Goal: Information Seeking & Learning: Learn about a topic

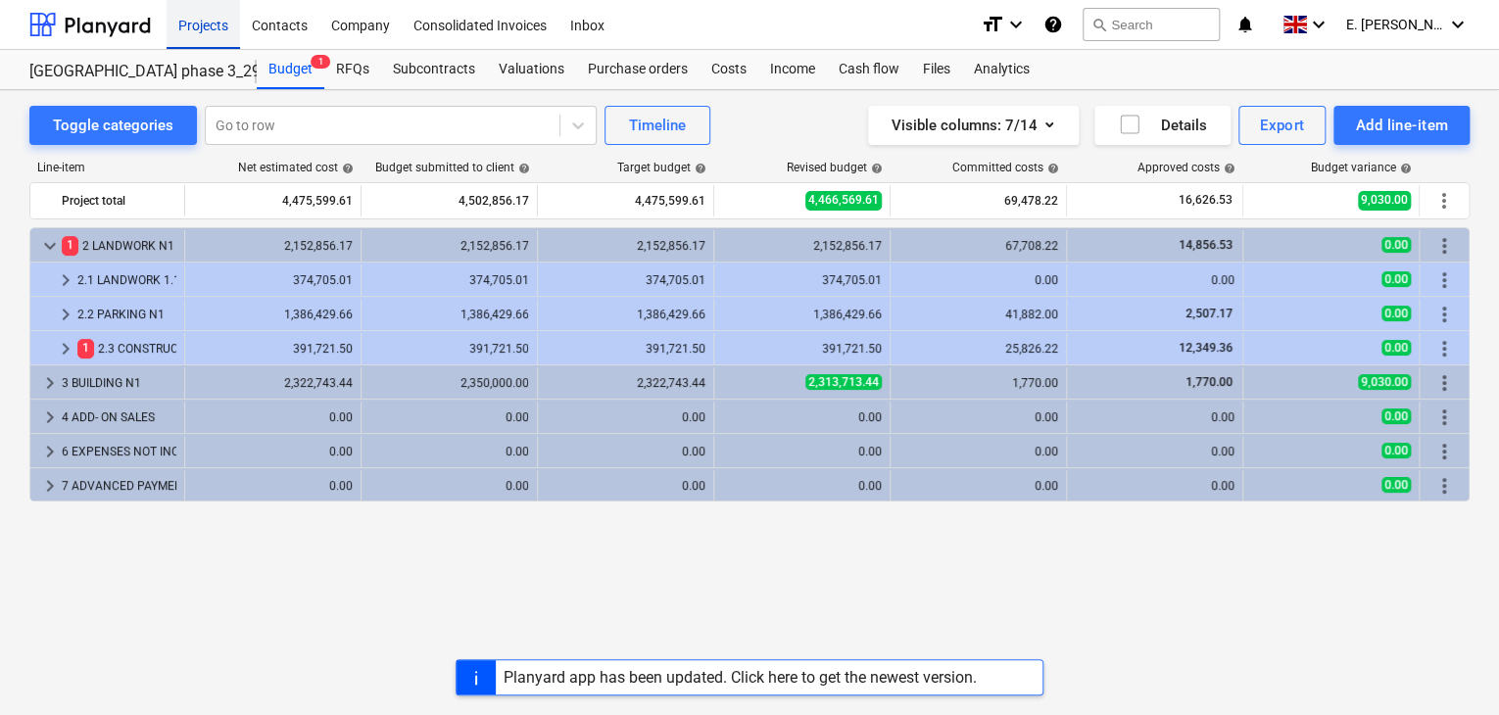
click at [197, 23] on div "Projects" at bounding box center [204, 24] width 74 height 50
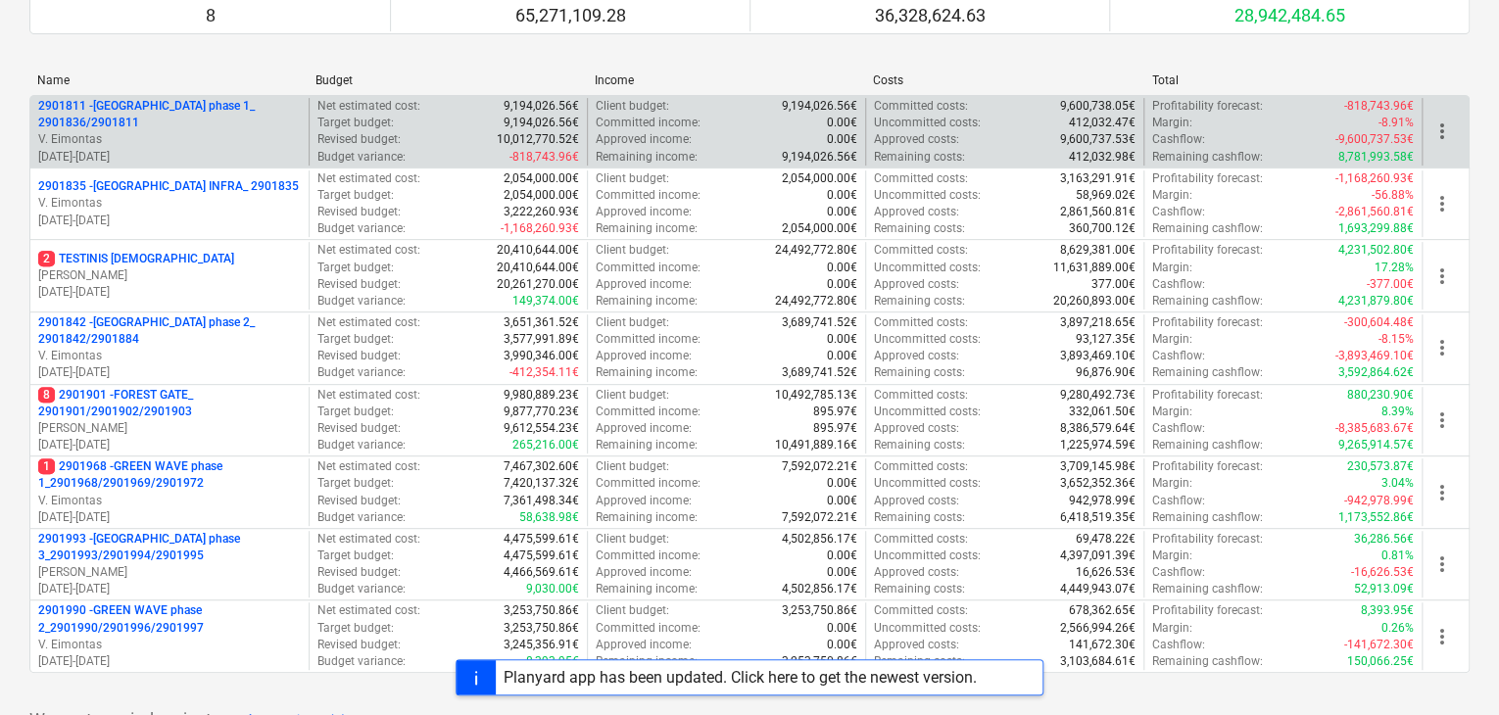
scroll to position [335, 0]
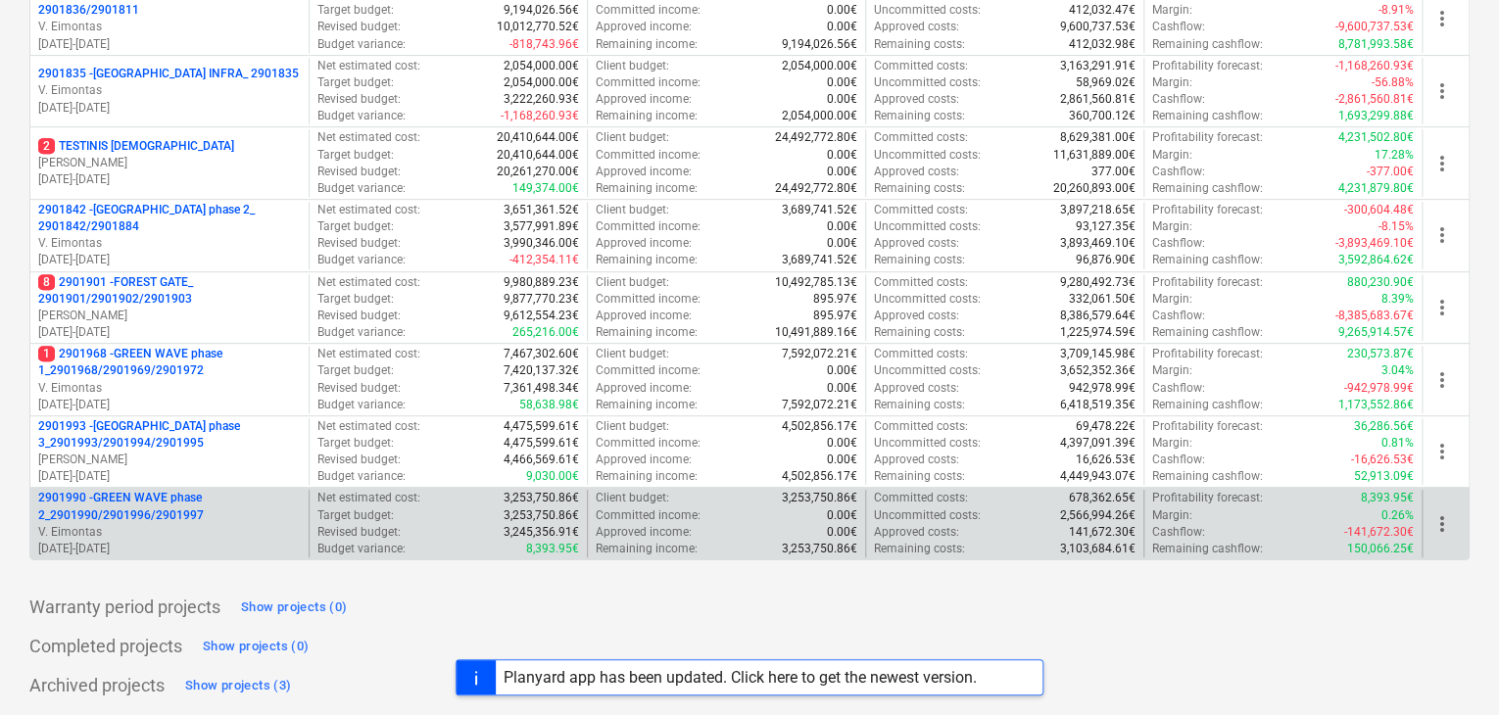
click at [175, 510] on p "2901990 - GREEN WAVE phase 2_2901990/2901996/2901997" at bounding box center [169, 506] width 263 height 33
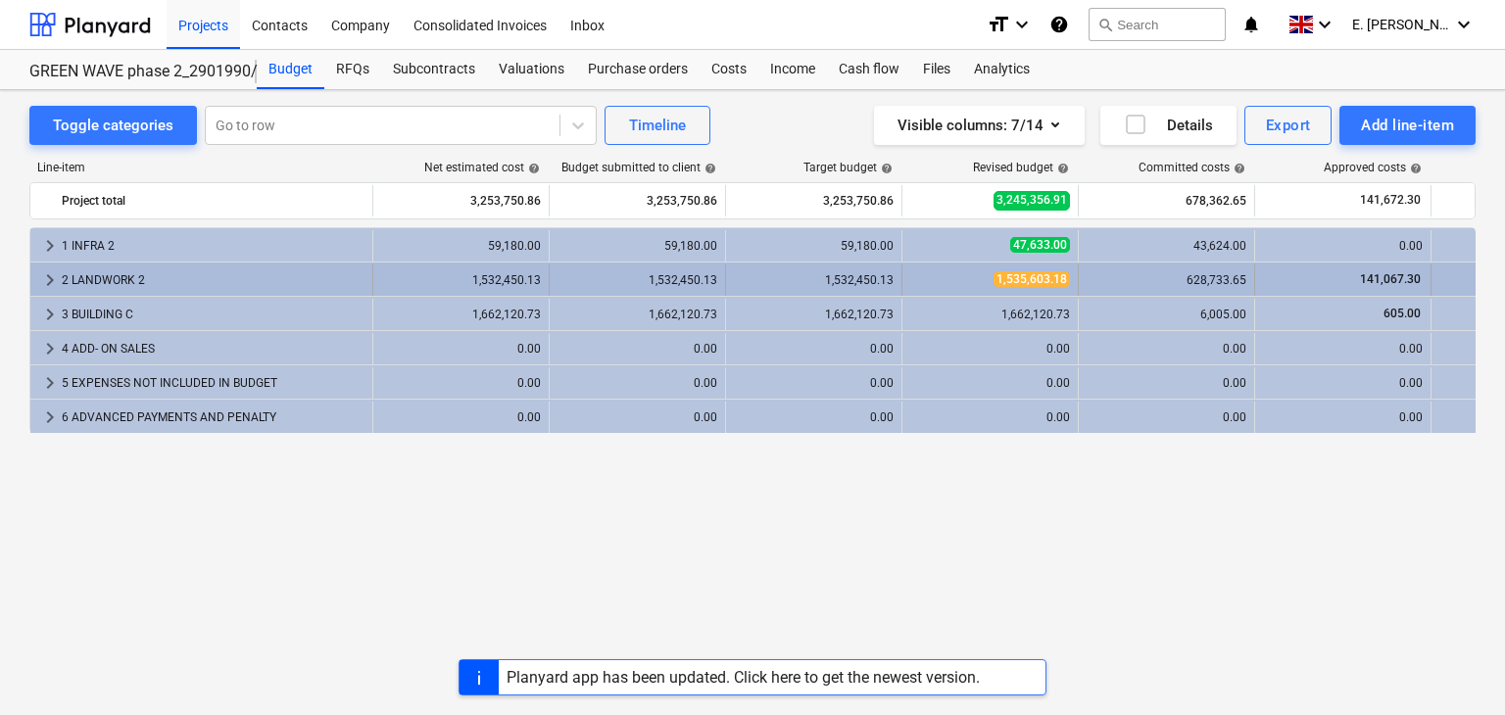
click at [165, 281] on div "2 LANDWORK 2" at bounding box center [213, 280] width 303 height 31
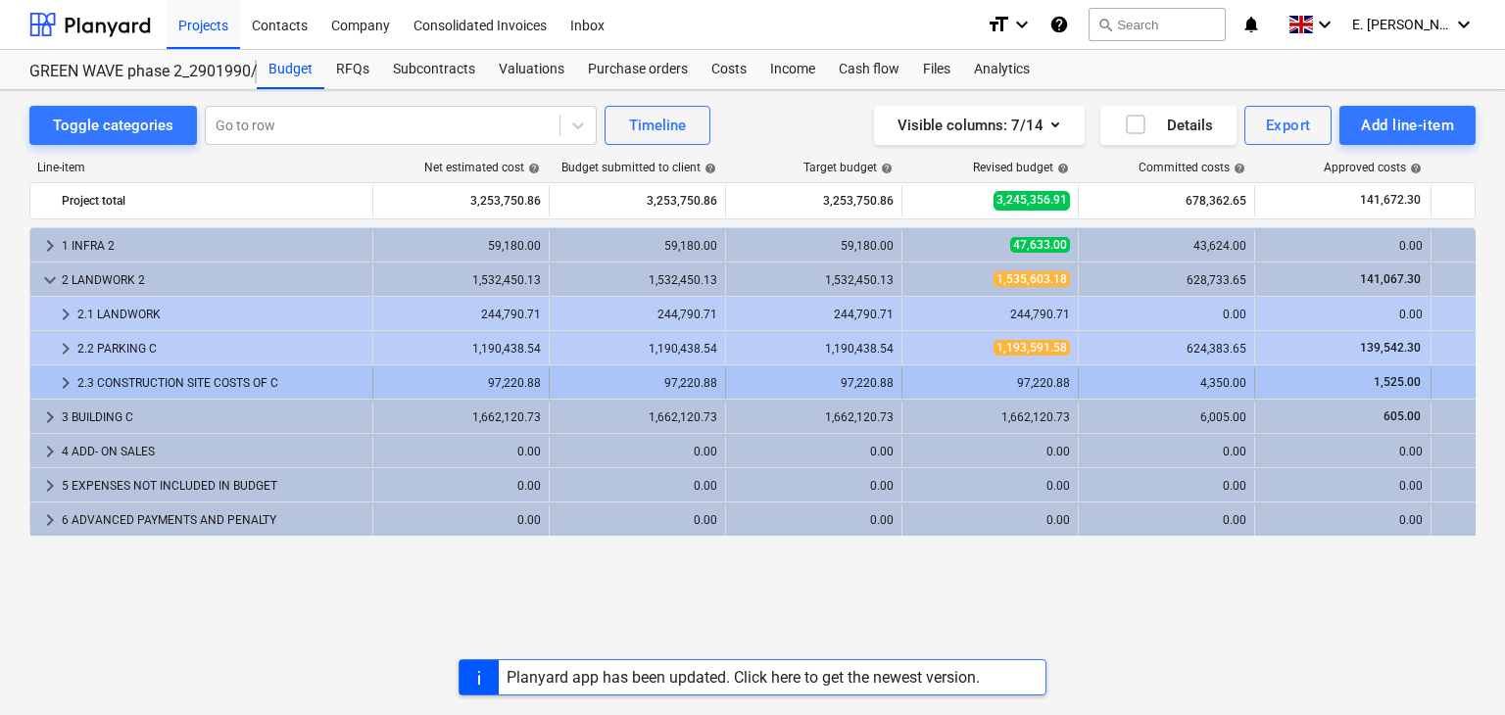
click at [251, 378] on div "2.3 CONSTRUCTION SITE COSTS OF C" at bounding box center [220, 383] width 287 height 31
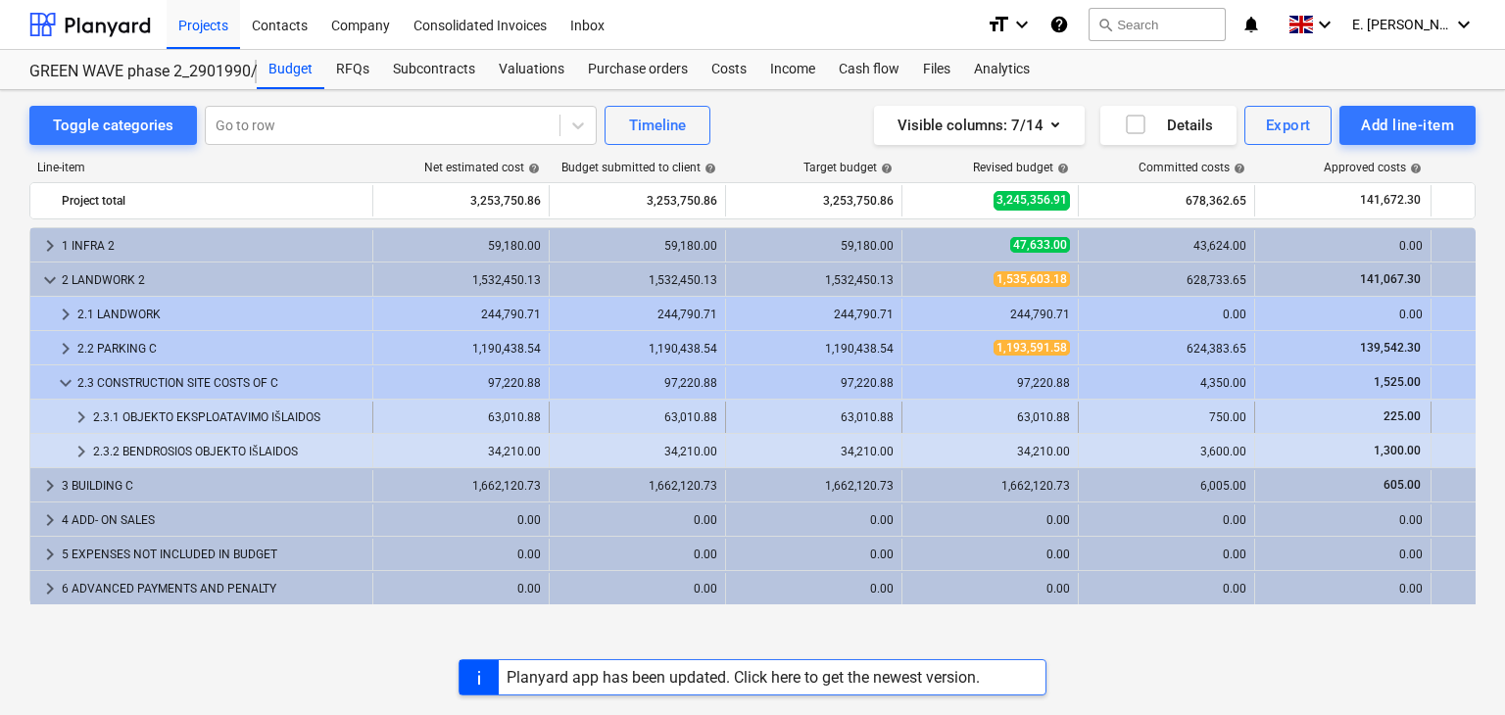
click at [309, 412] on div "2.3.1 OBJEKTO EKSPLOATAVIMO IŠLAIDOS" at bounding box center [228, 417] width 271 height 31
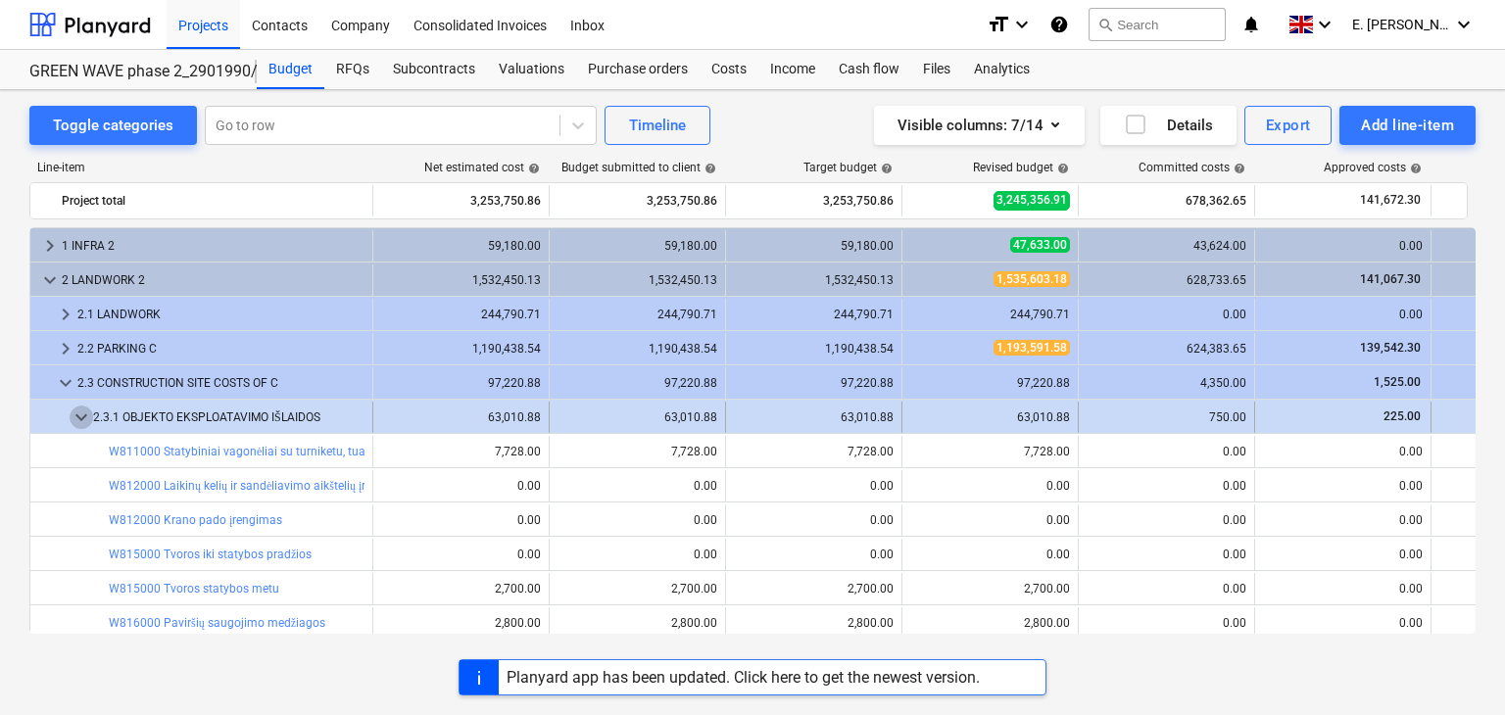
click at [76, 424] on span "keyboard_arrow_down" at bounding box center [82, 418] width 24 height 24
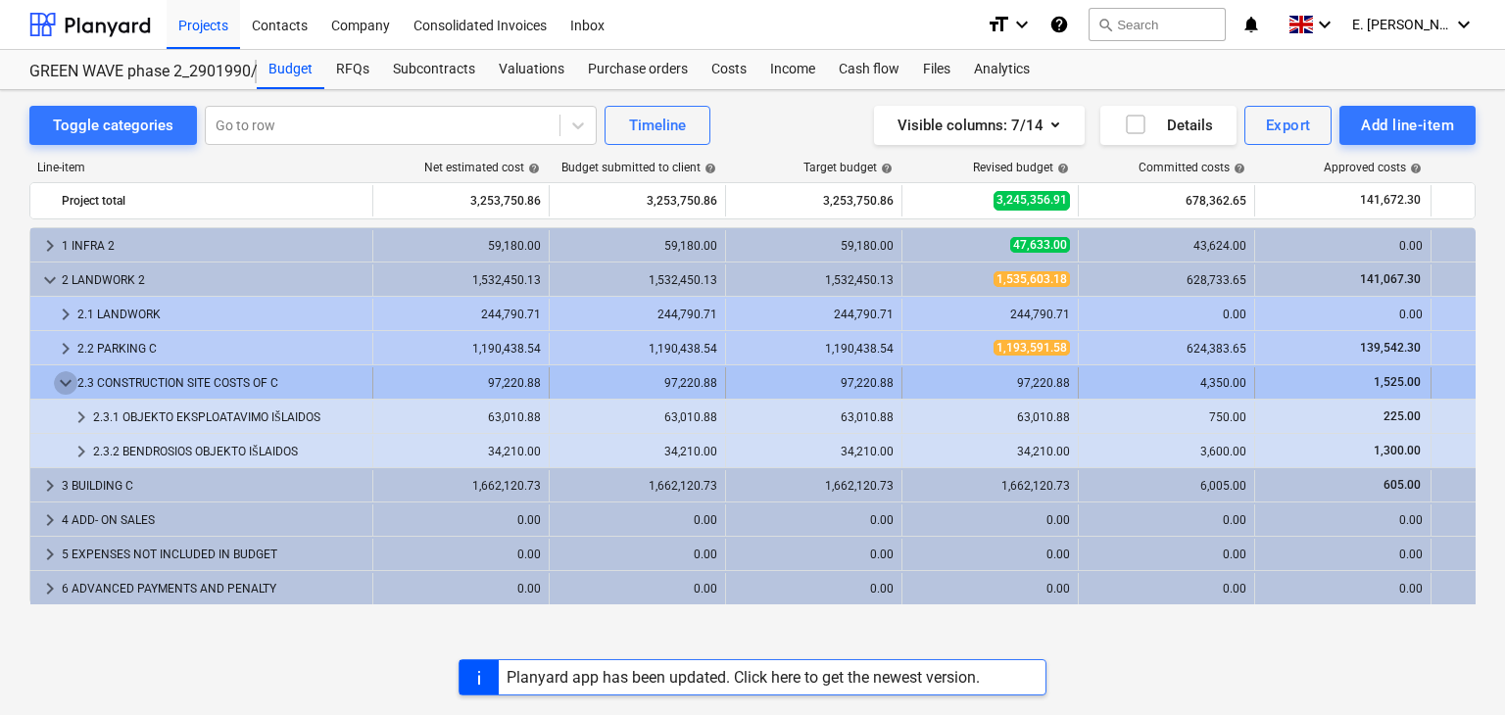
click at [56, 382] on span "keyboard_arrow_down" at bounding box center [66, 383] width 24 height 24
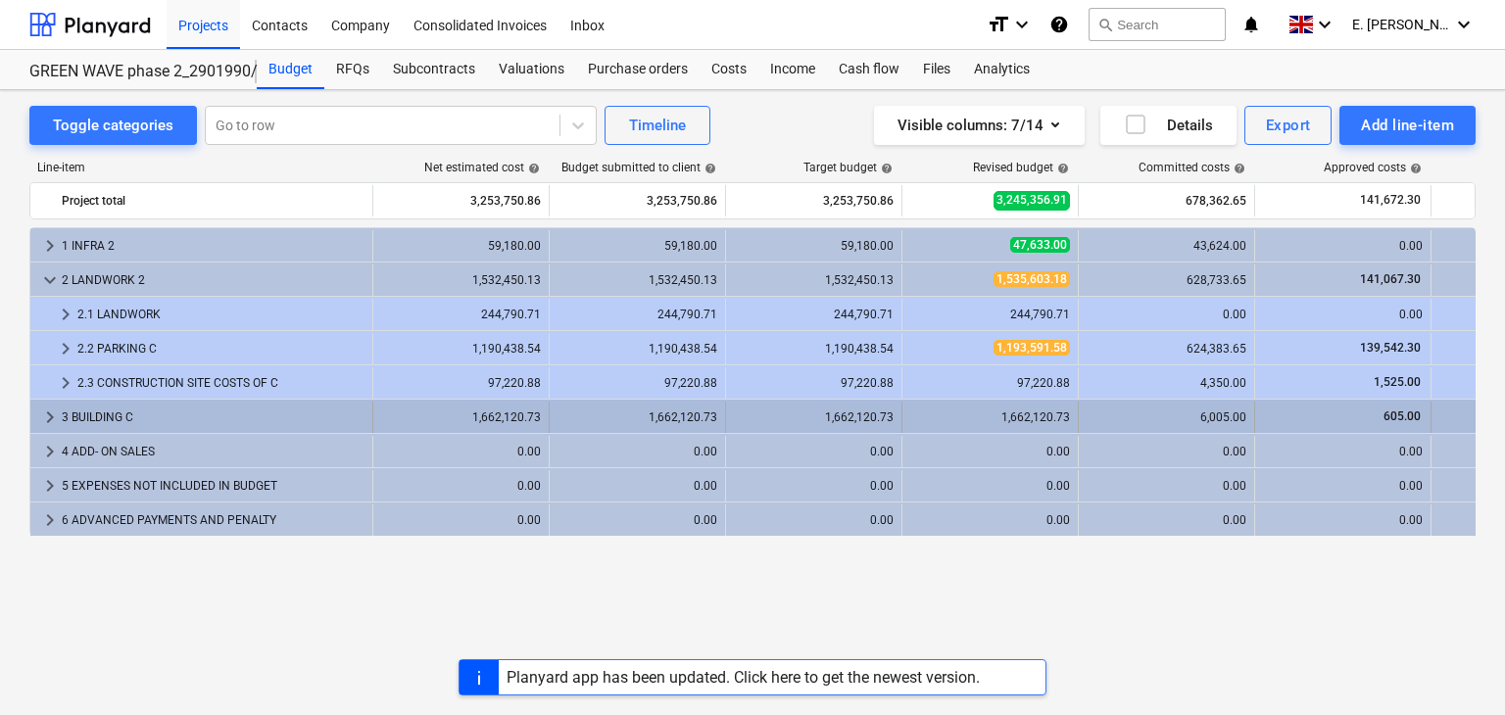
click at [132, 415] on div "3 BUILDING C" at bounding box center [213, 417] width 303 height 31
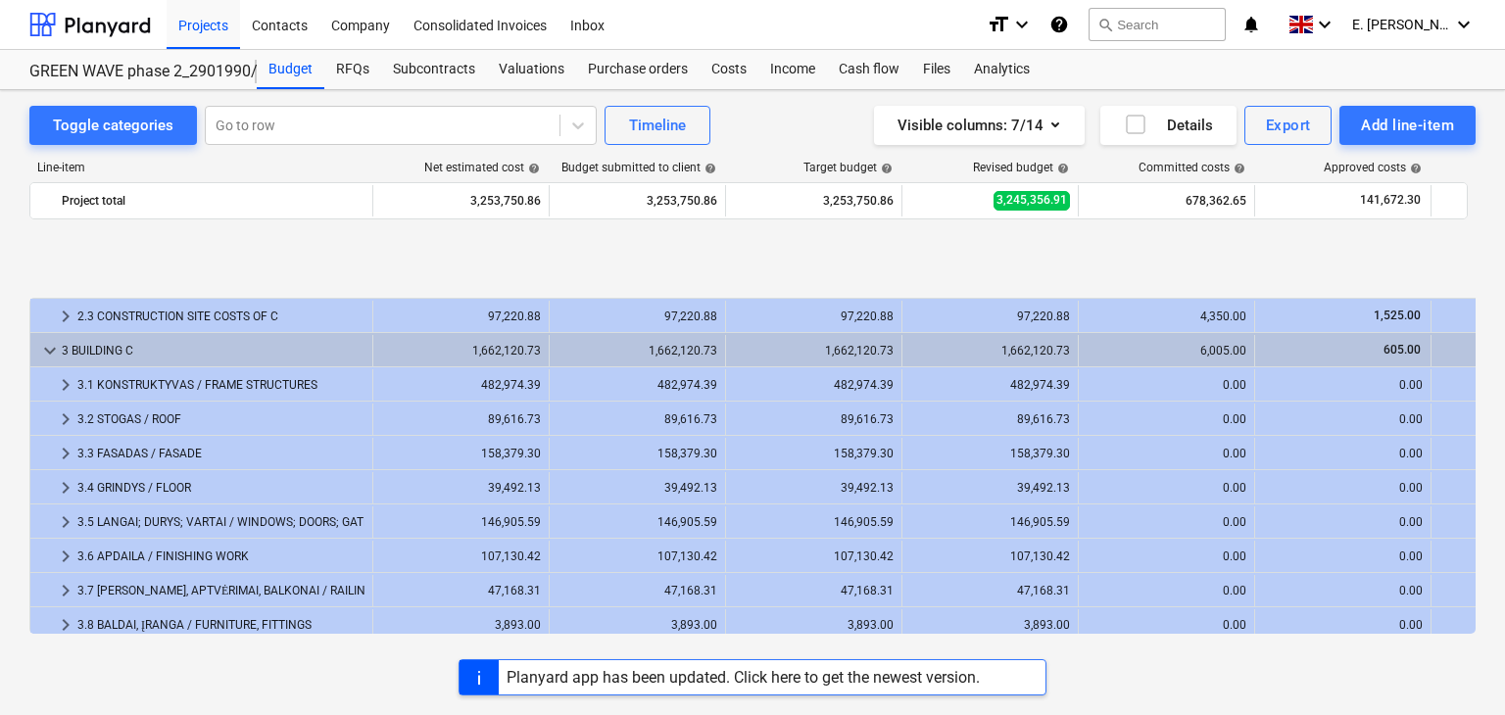
scroll to position [196, 0]
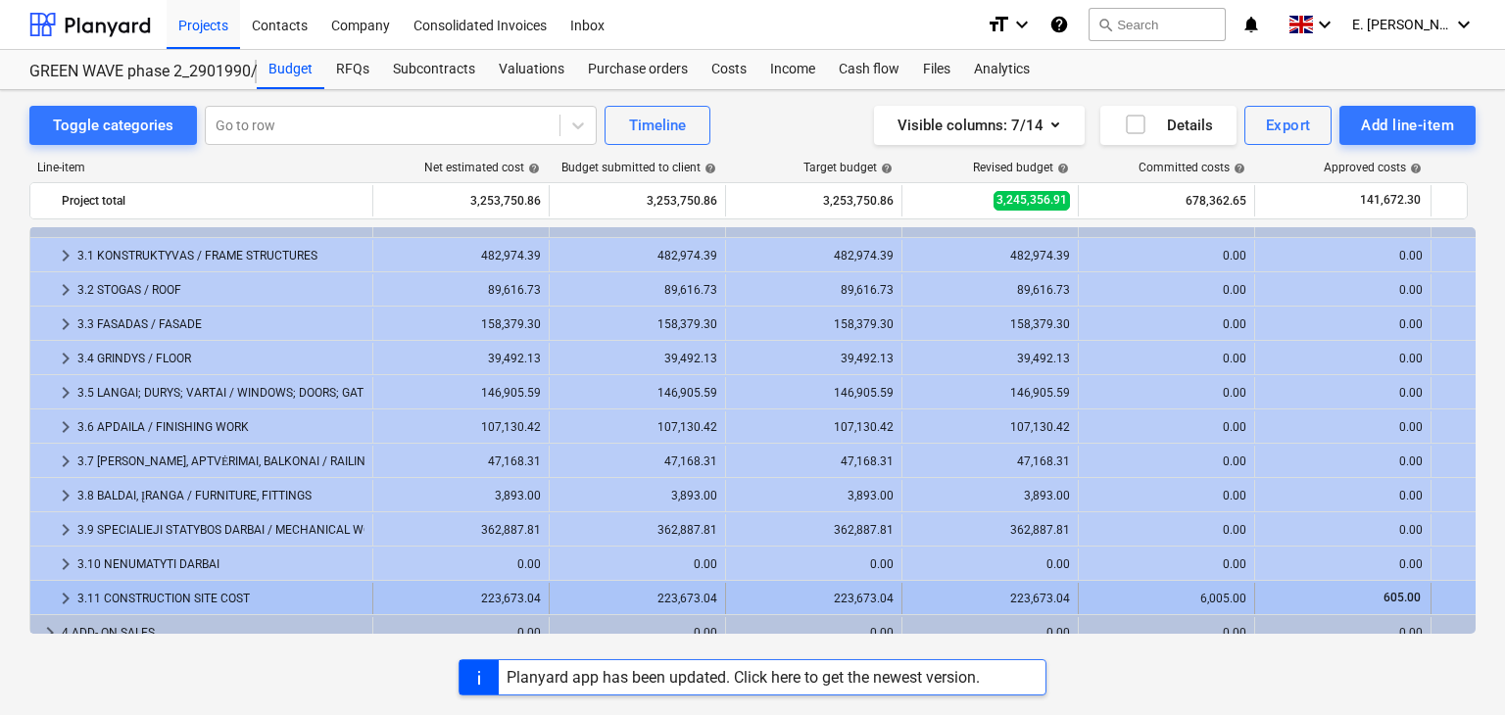
click at [408, 613] on div "223,673.04" at bounding box center [461, 598] width 160 height 31
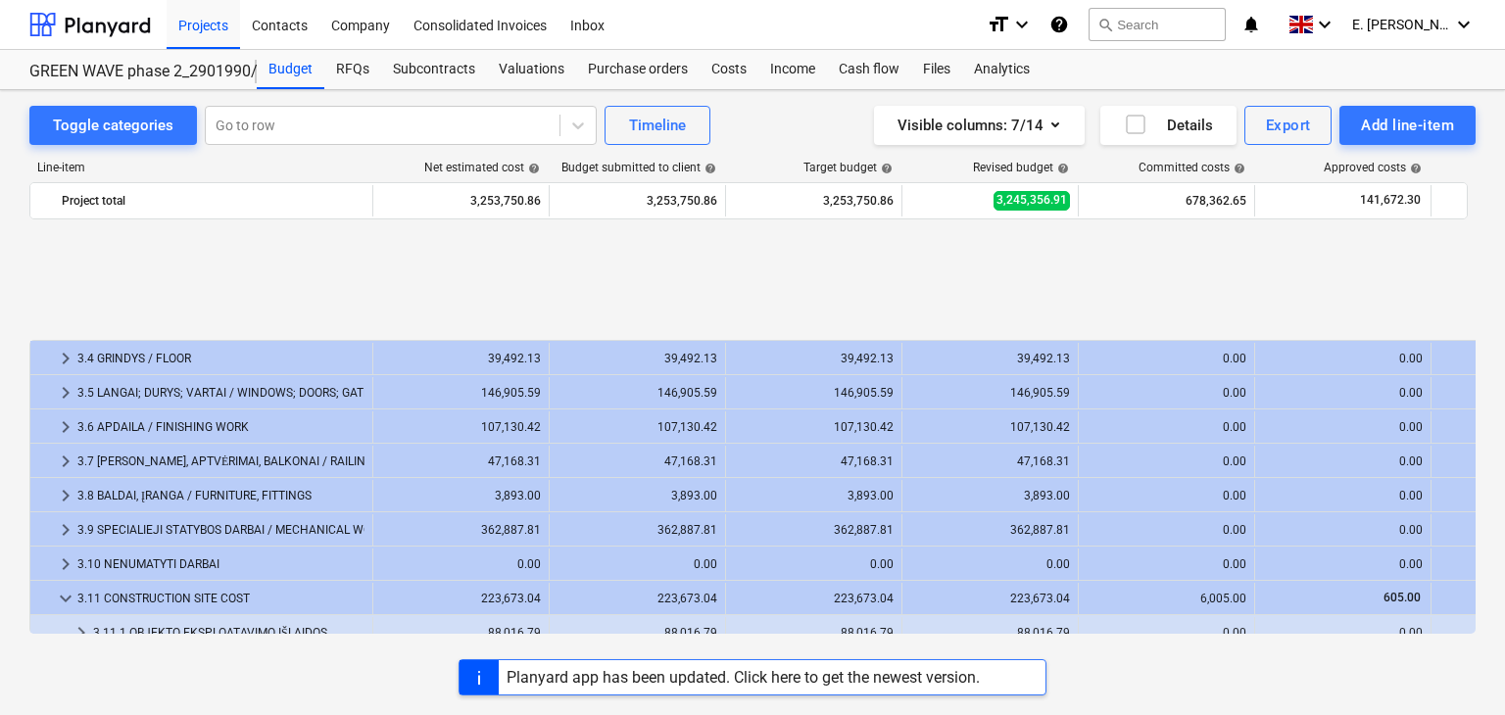
scroll to position [348, 0]
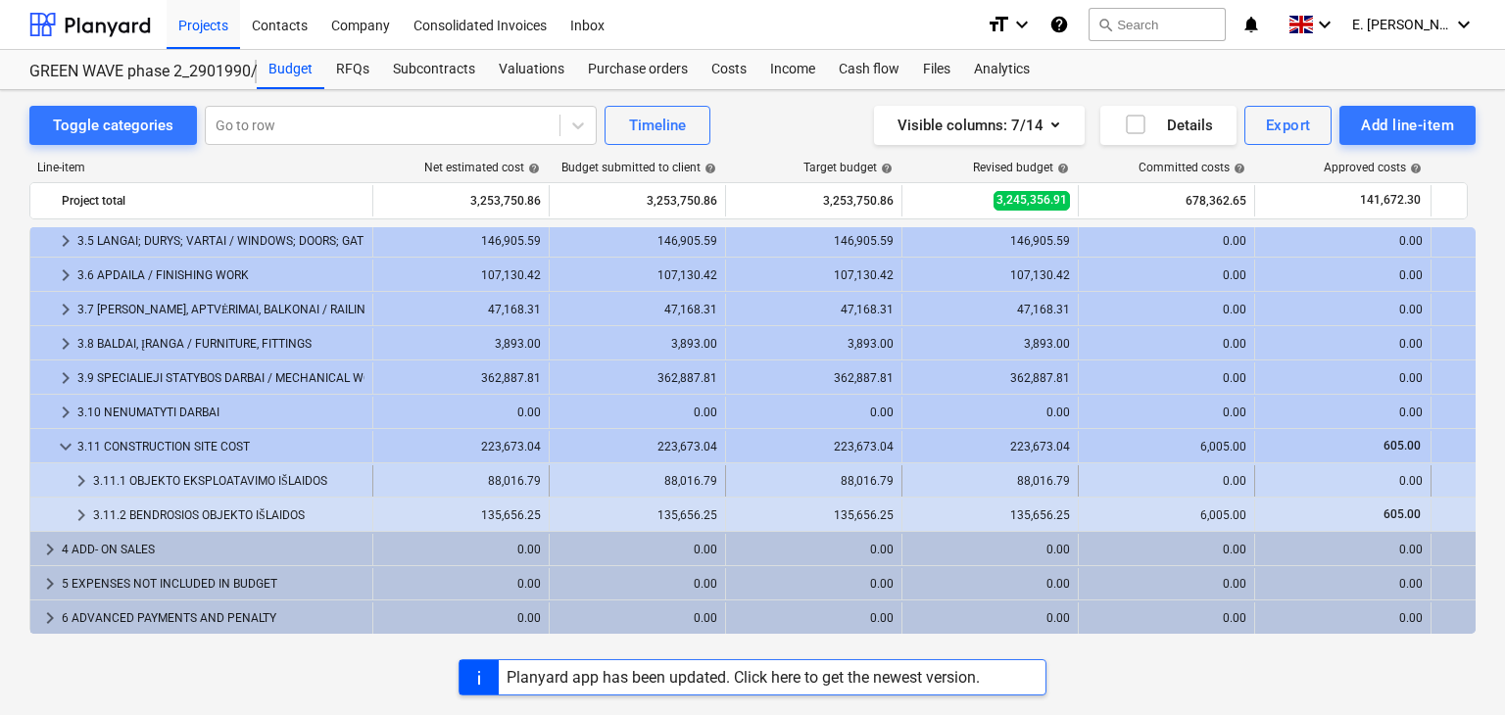
click at [318, 487] on div "3.11.1 OBJEKTO EKSPLOATAVIMO IŠLAIDOS" at bounding box center [228, 481] width 271 height 31
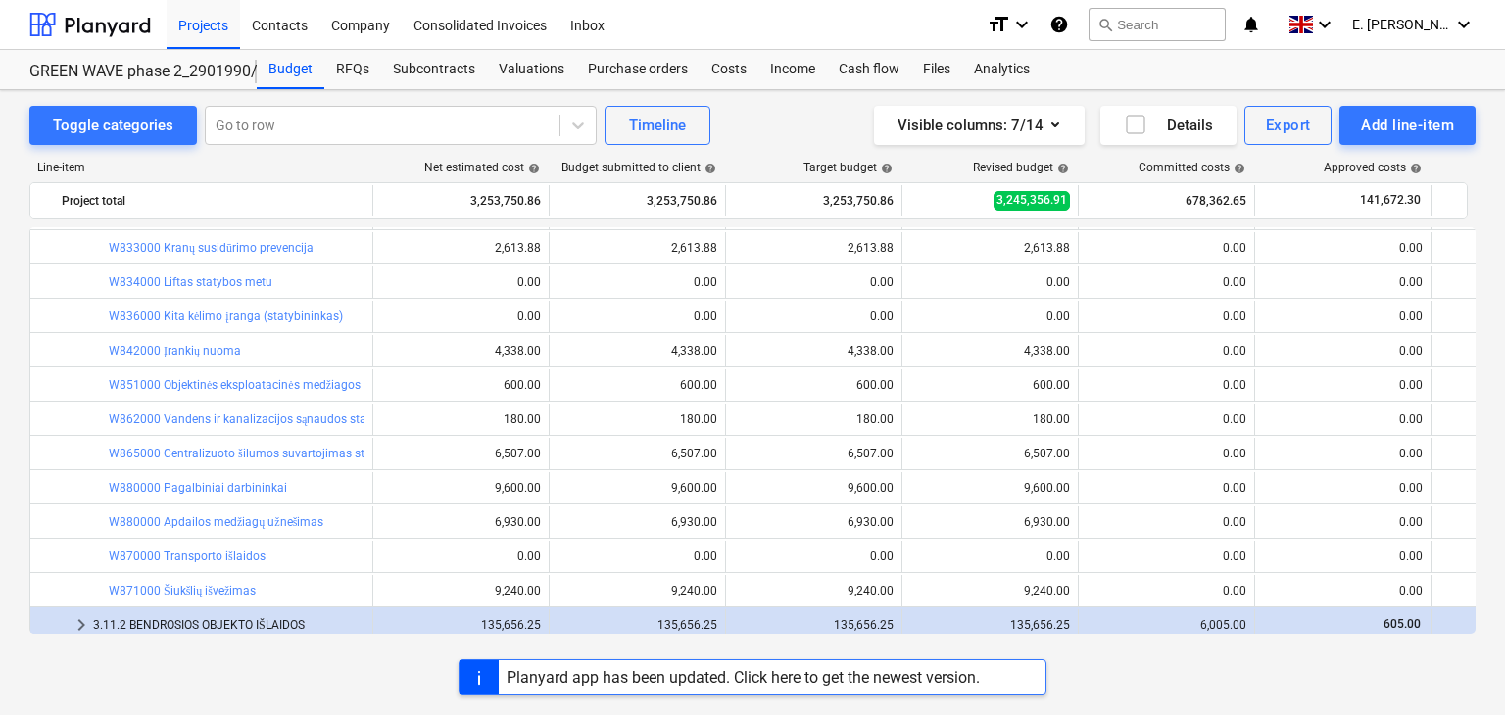
scroll to position [264, 0]
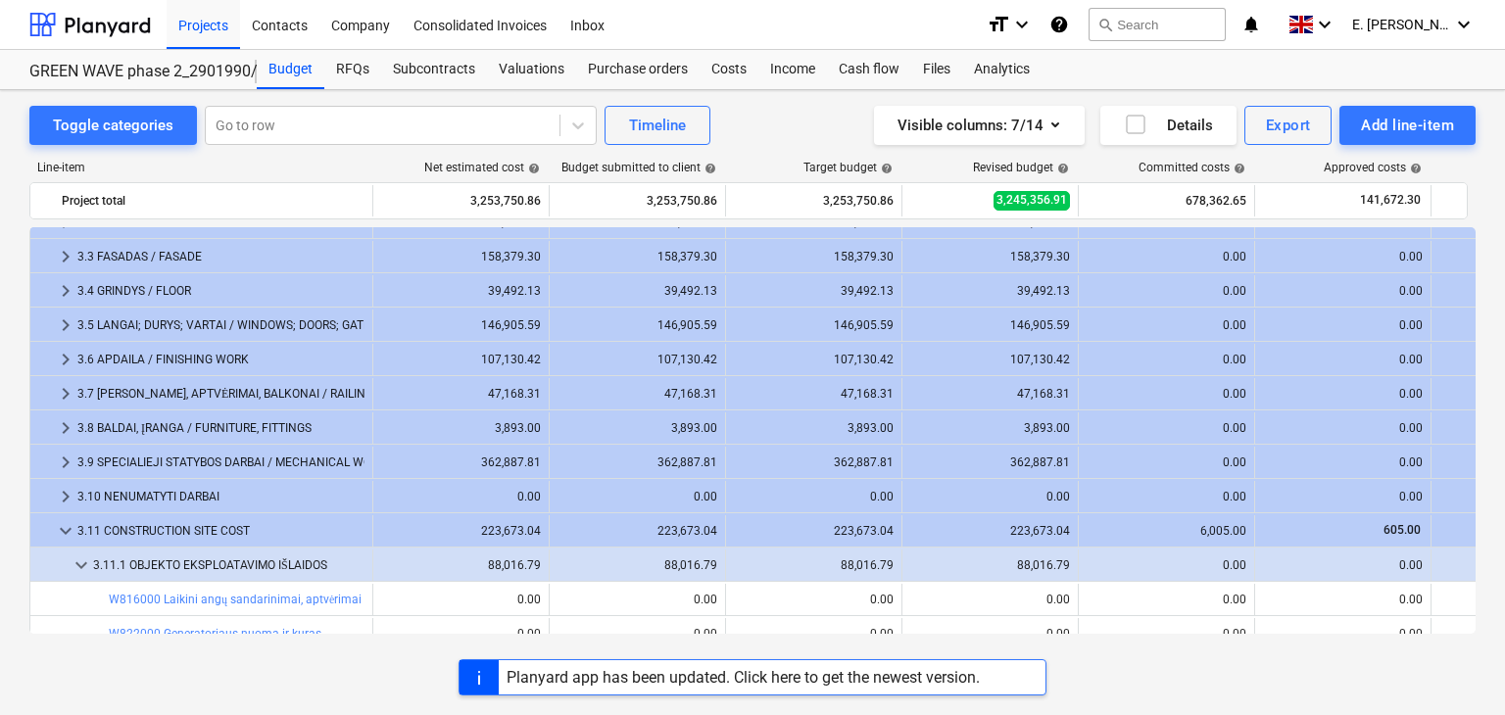
click at [448, 427] on div "3,893.00" at bounding box center [461, 428] width 160 height 14
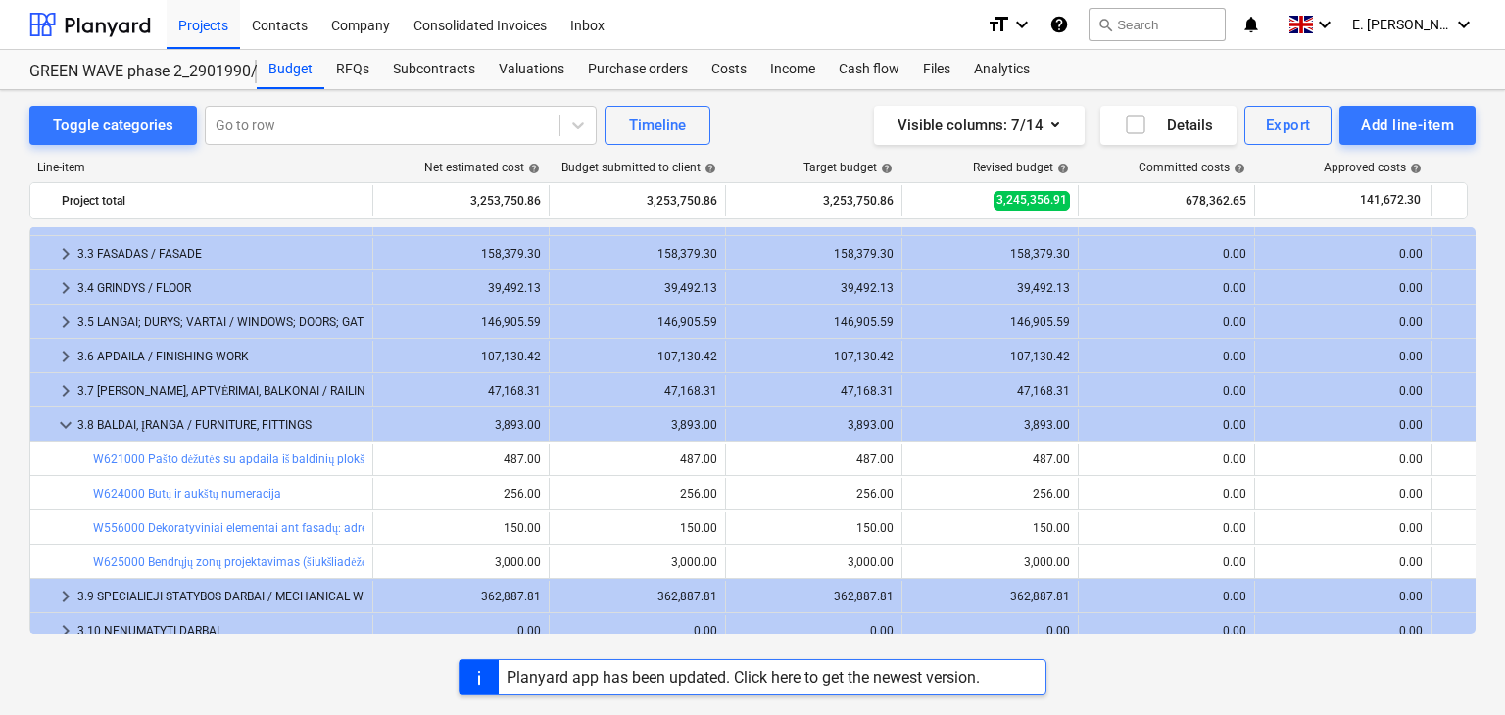
scroll to position [506, 0]
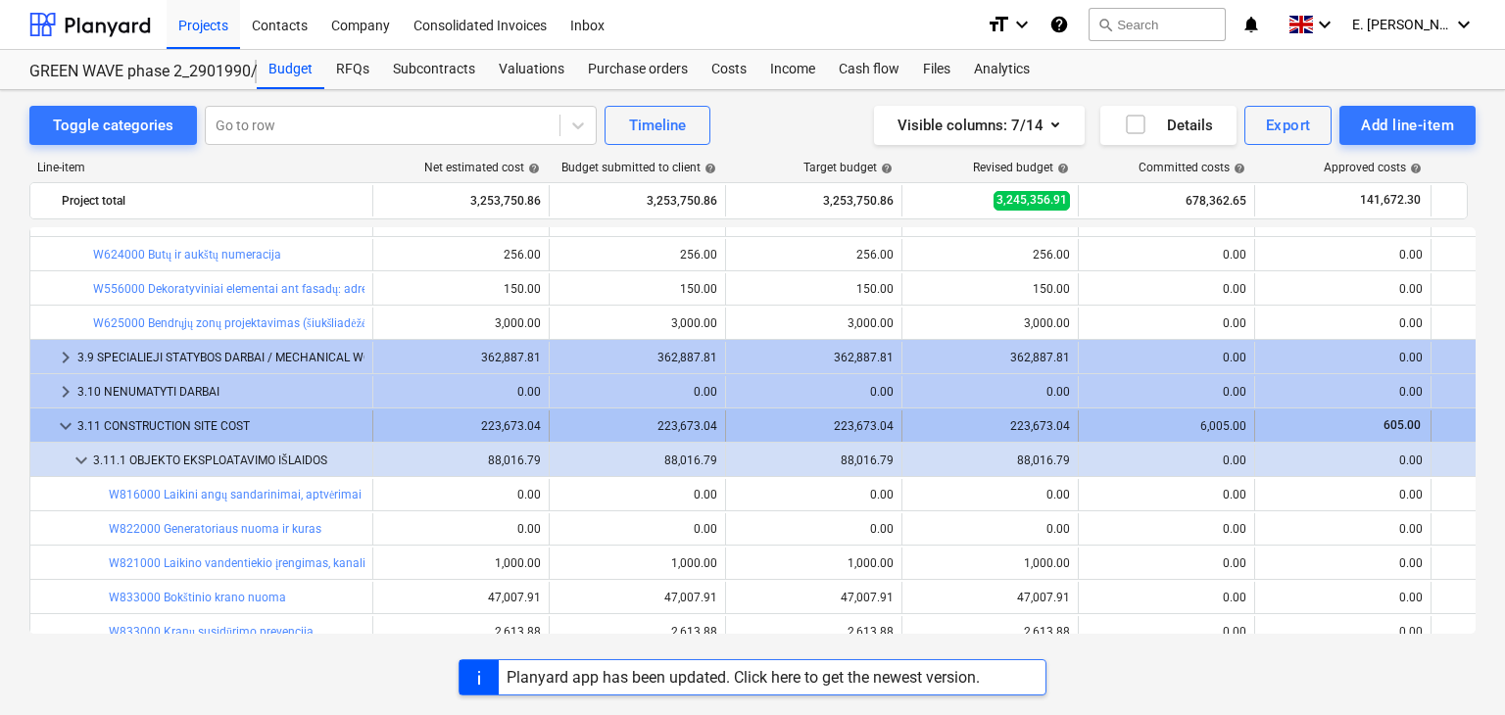
click at [51, 436] on div at bounding box center [46, 426] width 16 height 31
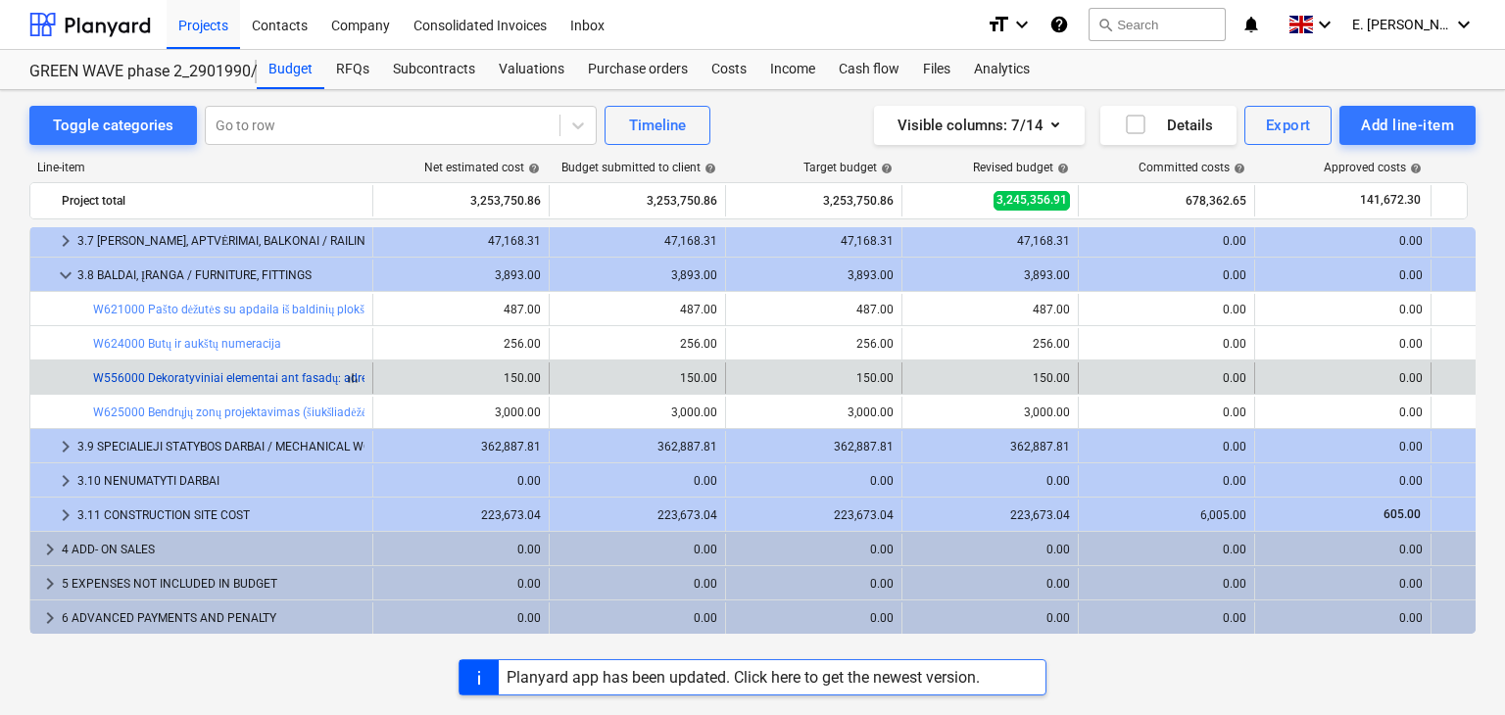
scroll to position [416, 0]
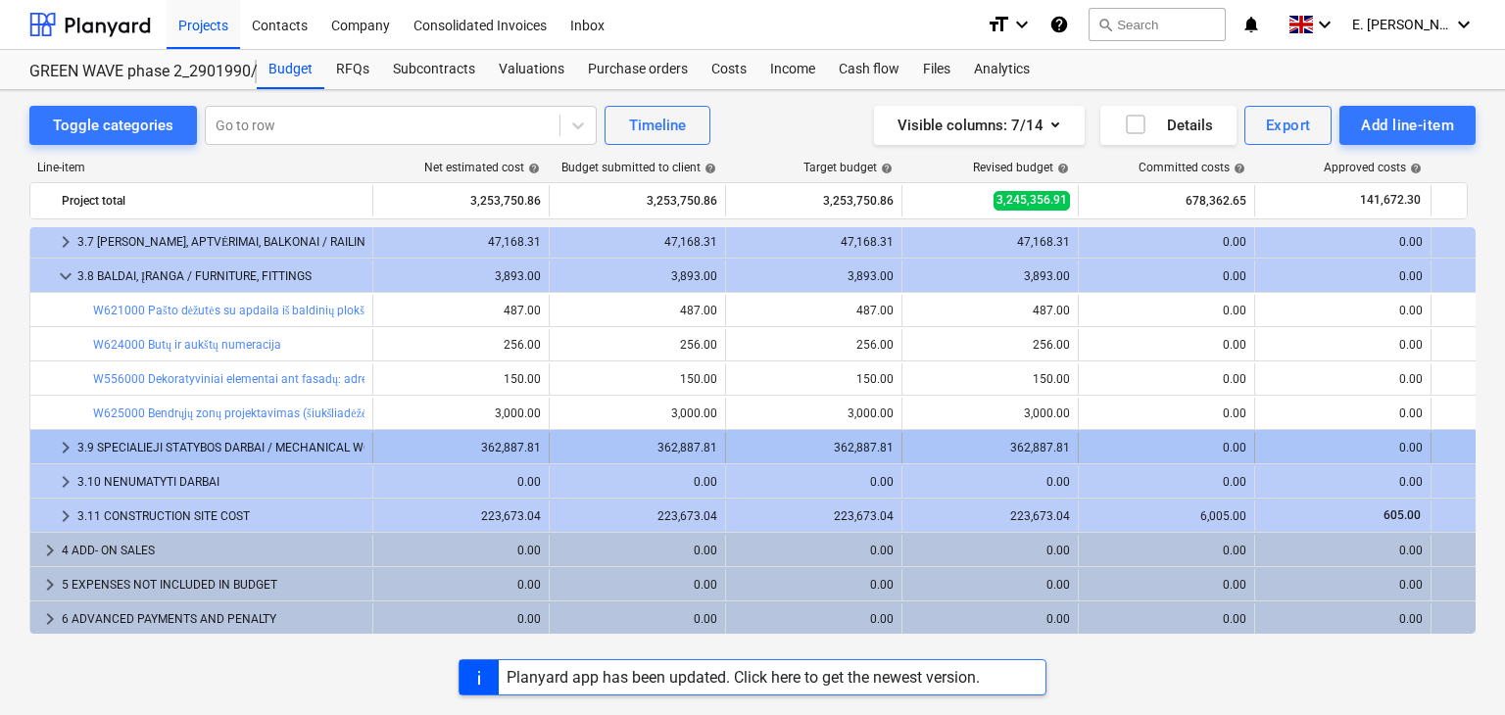
click at [318, 451] on div "3.9 SPECIALIEJI STATYBOS DARBAI / MECHANICAL WORK" at bounding box center [220, 447] width 287 height 31
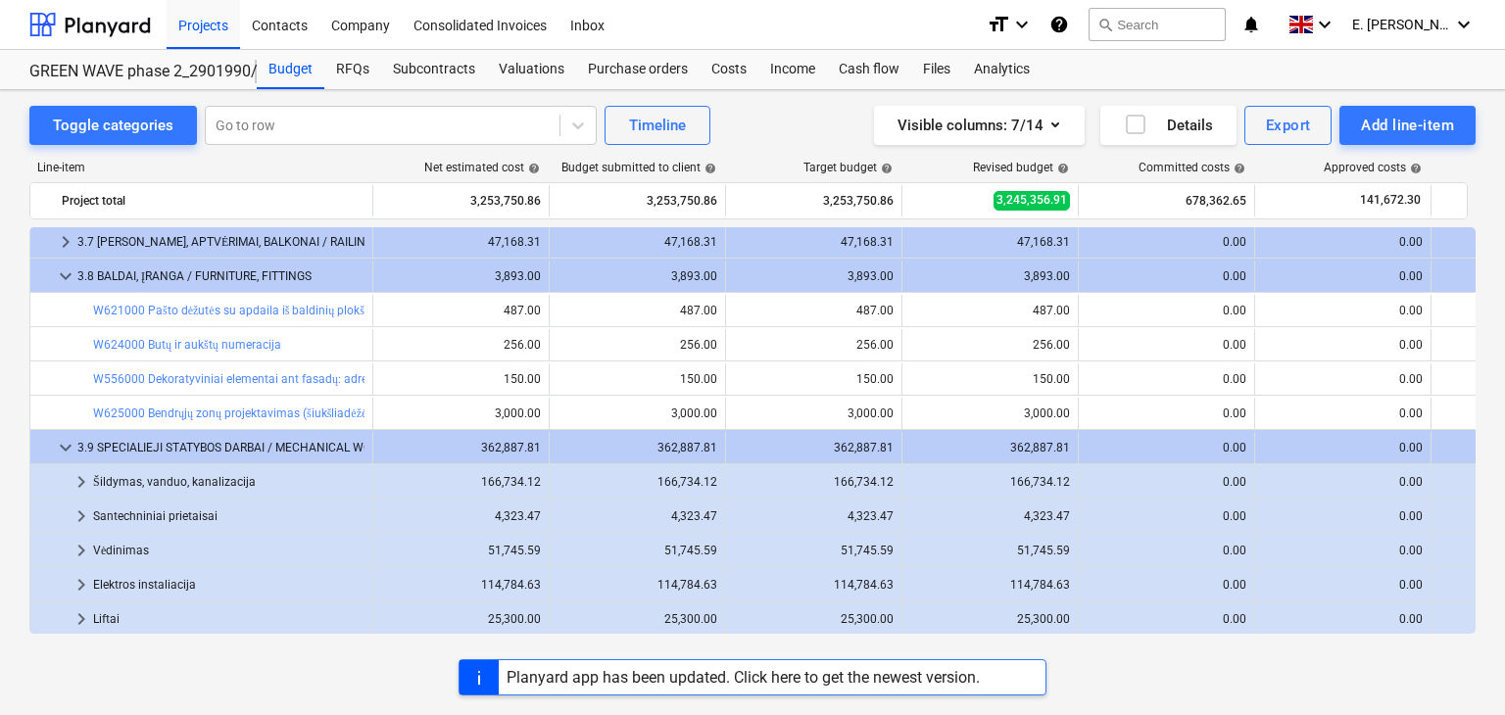
scroll to position [511, 0]
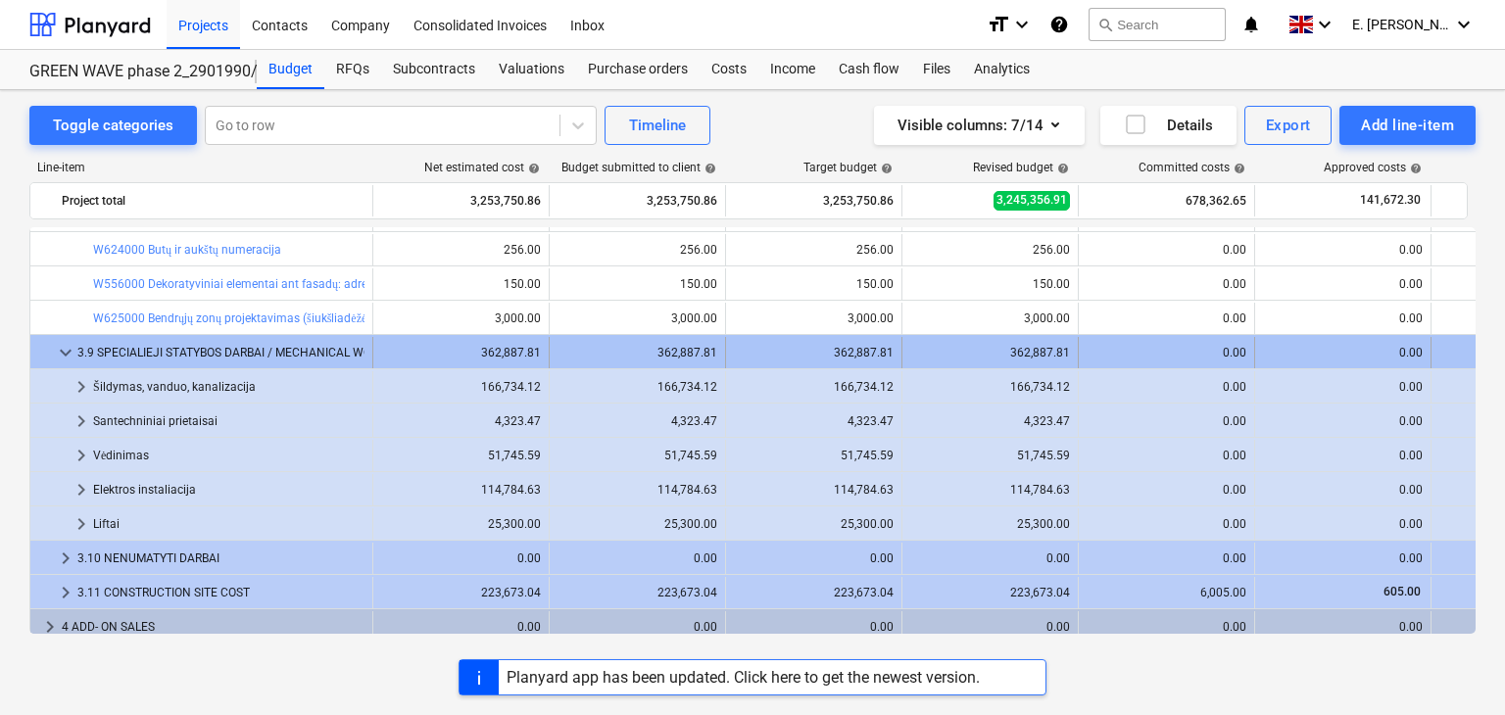
click at [342, 358] on div "3.9 SPECIALIEJI STATYBOS DARBAI / MECHANICAL WORK" at bounding box center [220, 352] width 287 height 31
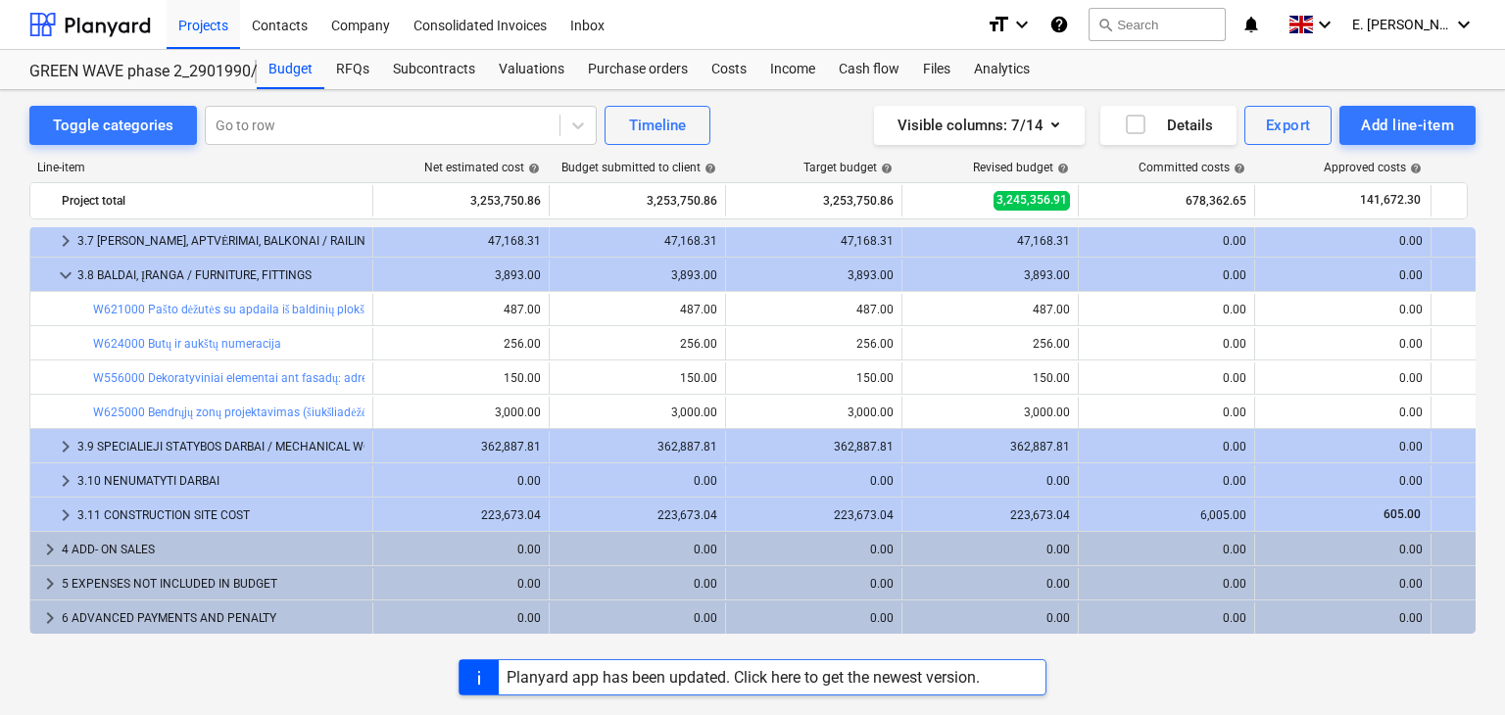
scroll to position [416, 0]
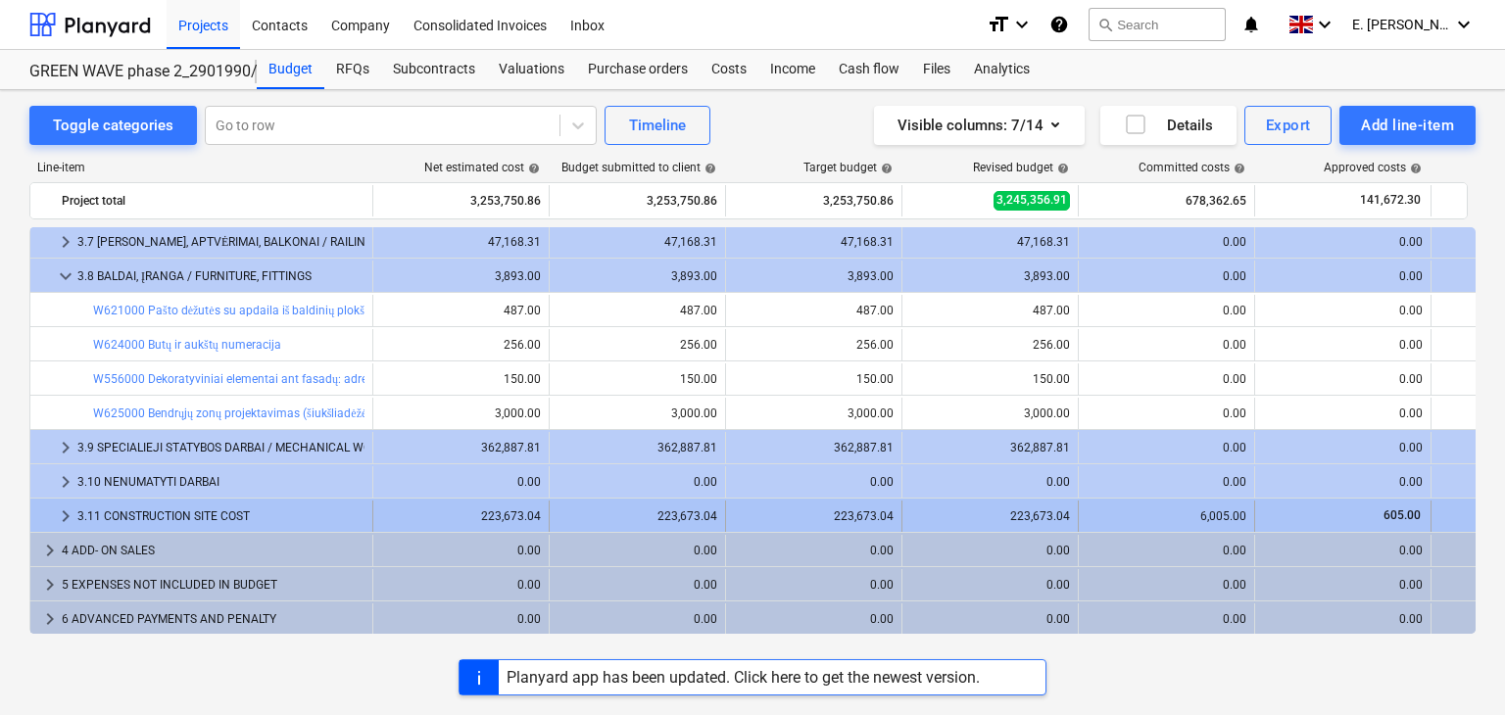
click at [297, 501] on div "3.11 CONSTRUCTION SITE COST" at bounding box center [220, 516] width 287 height 31
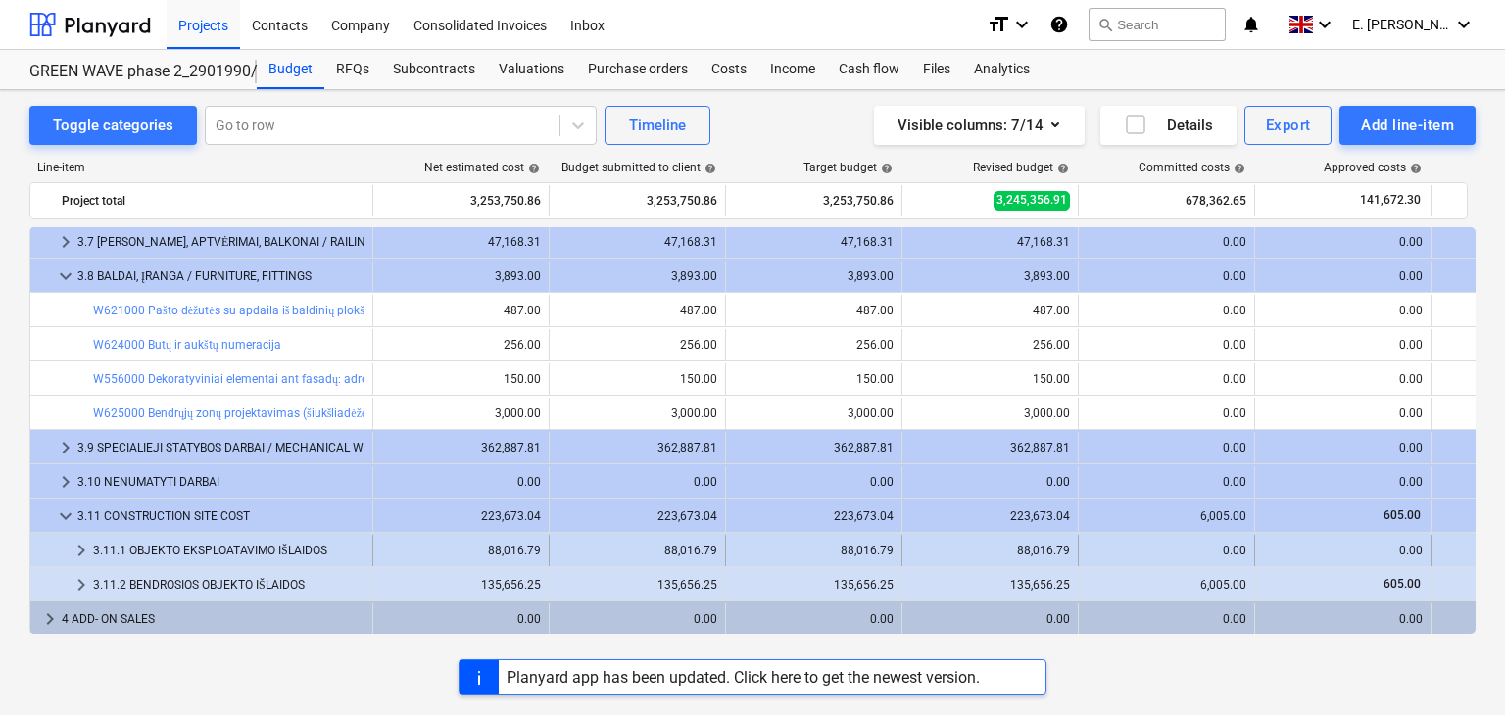
scroll to position [485, 0]
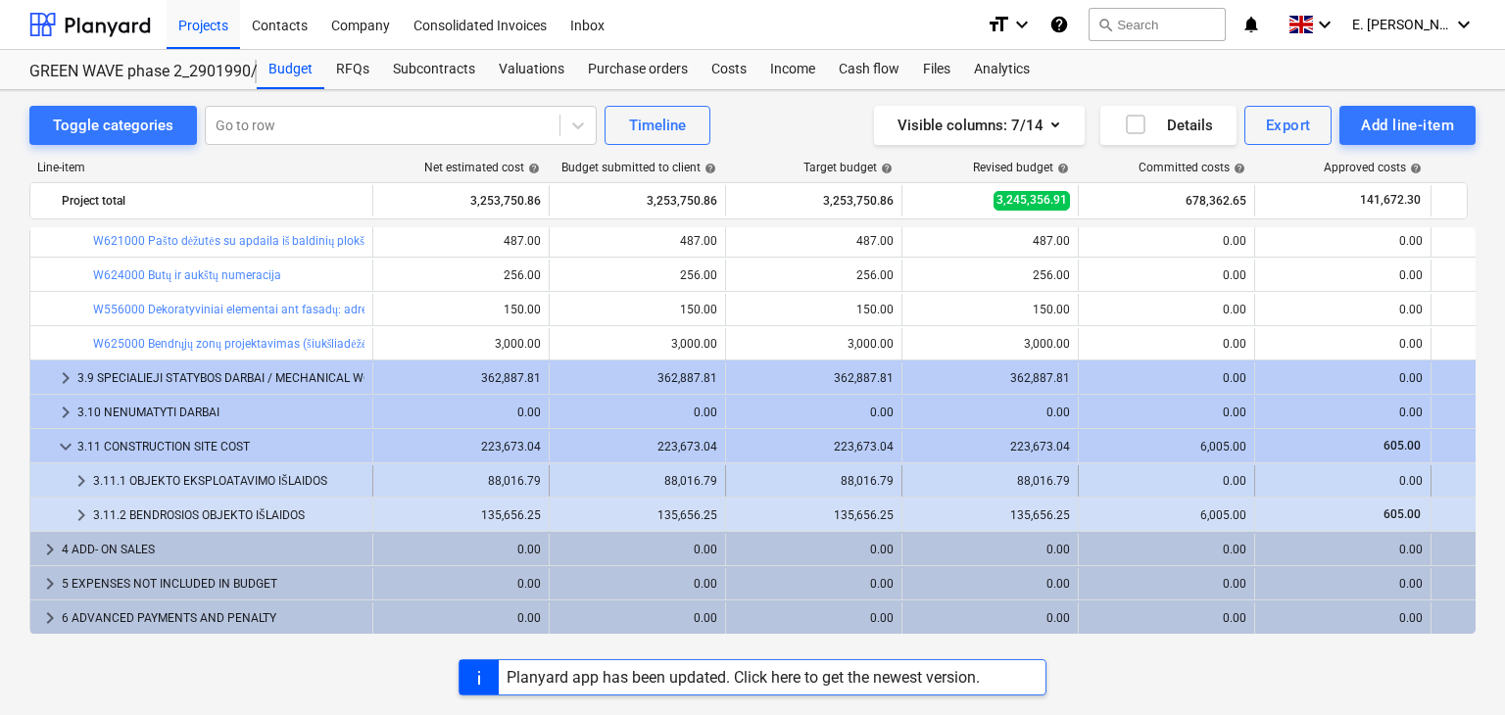
click at [308, 487] on div "3.11.1 OBJEKTO EKSPLOATAVIMO IŠLAIDOS" at bounding box center [228, 481] width 271 height 31
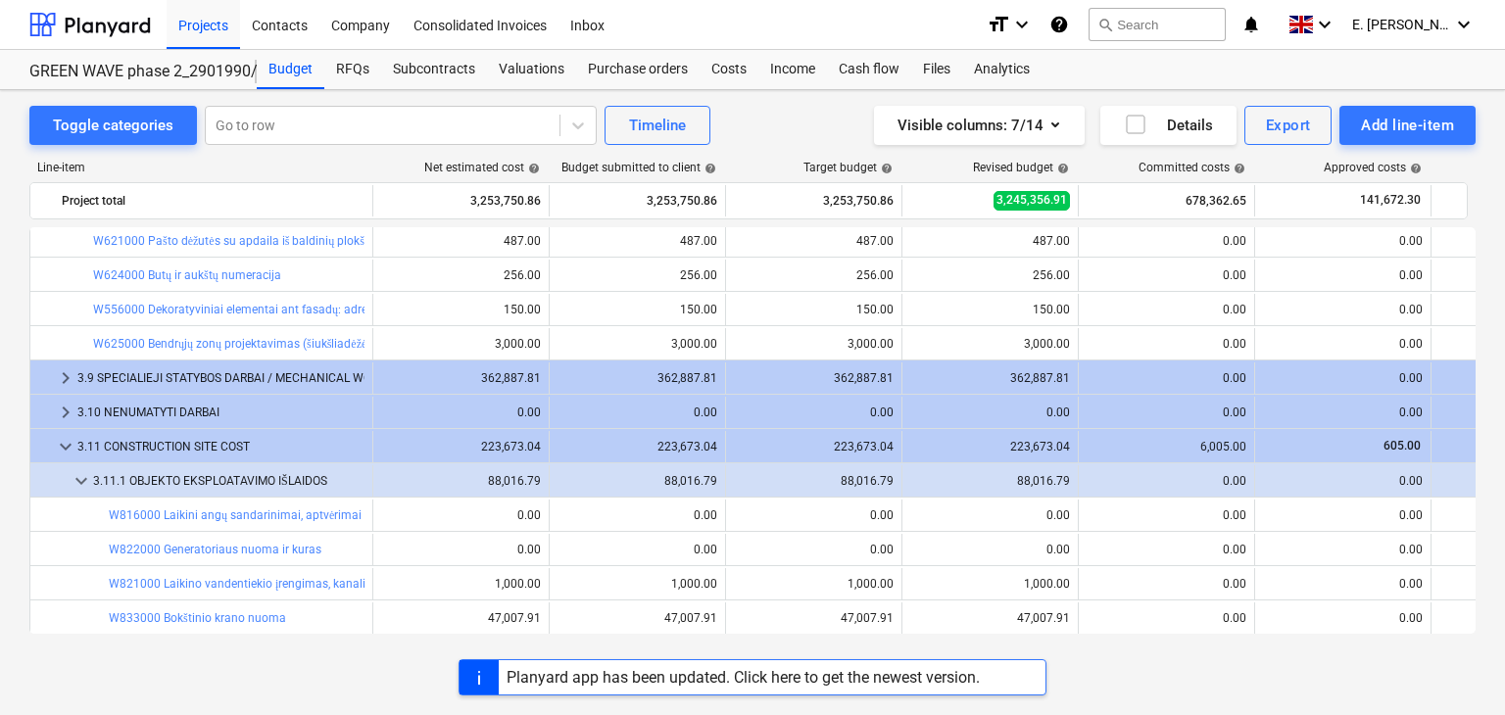
scroll to position [642, 0]
